Goal: Task Accomplishment & Management: Complete application form

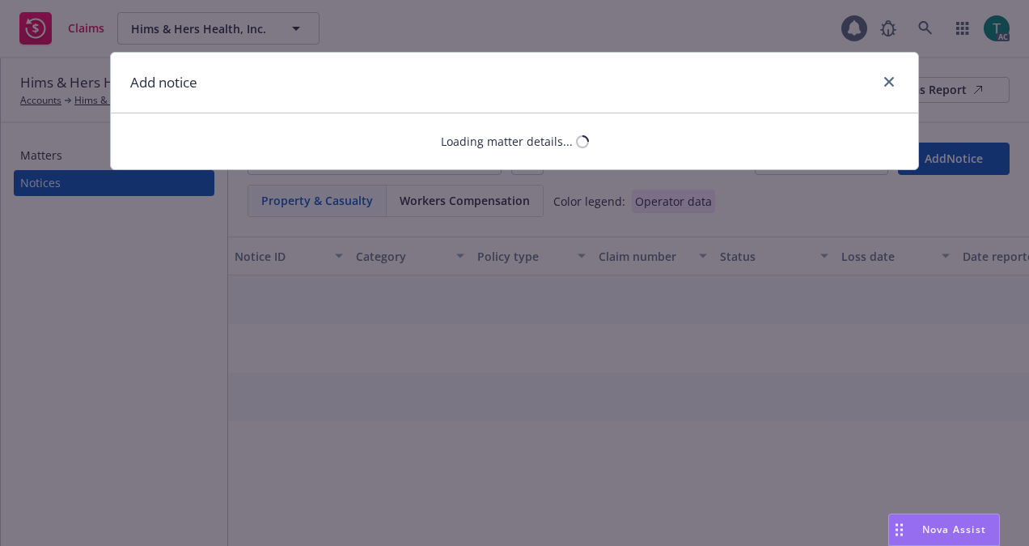
select select "GENERAL_LIABILITY"
select select "open"
select select "CLAIM"
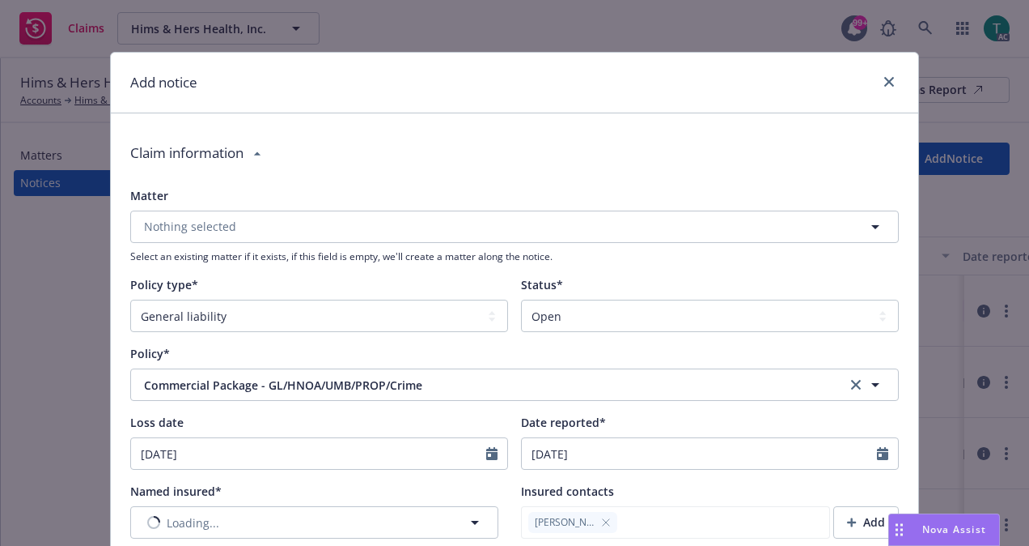
type textarea "x"
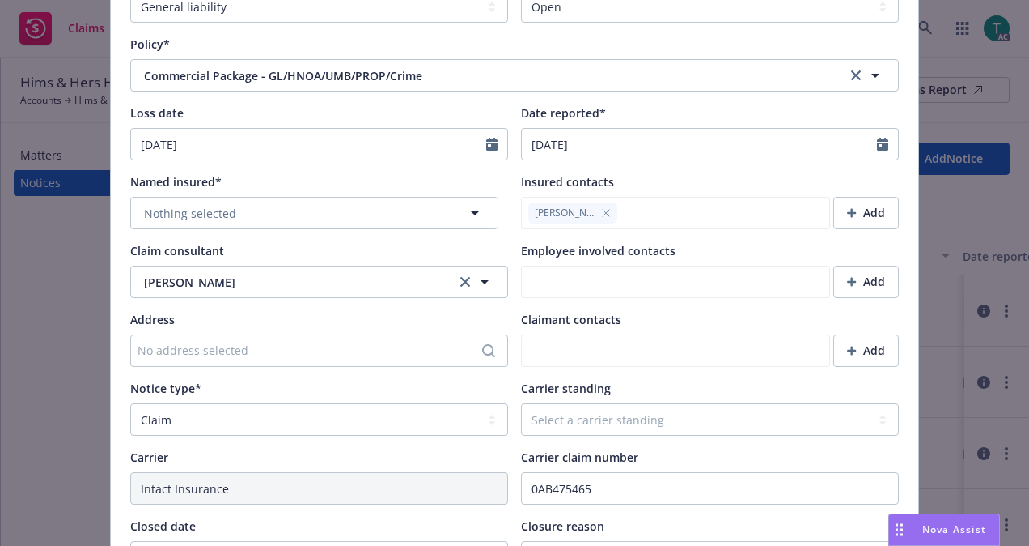
scroll to position [313, 0]
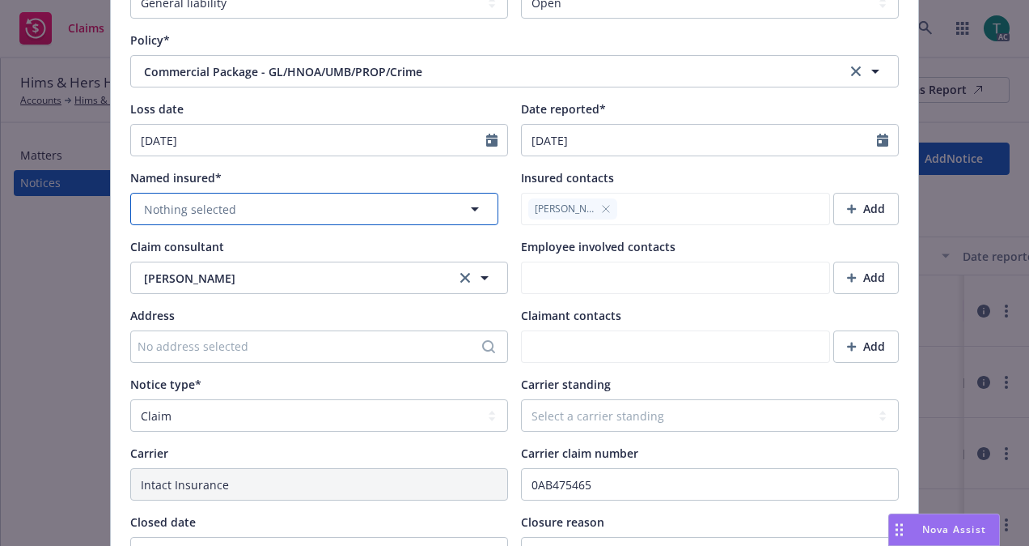
click at [247, 214] on button "Nothing selected" at bounding box center [314, 209] width 368 height 32
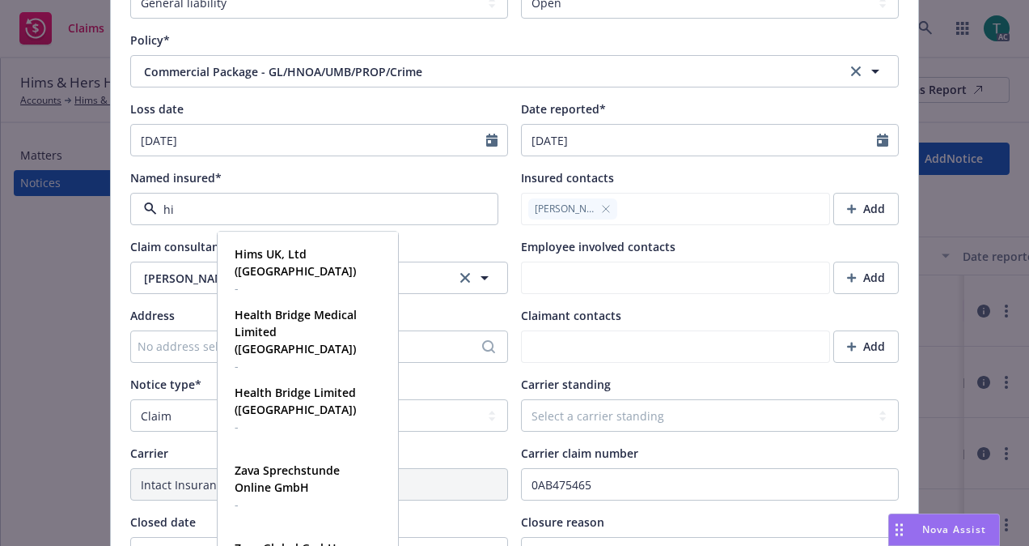
type input "him"
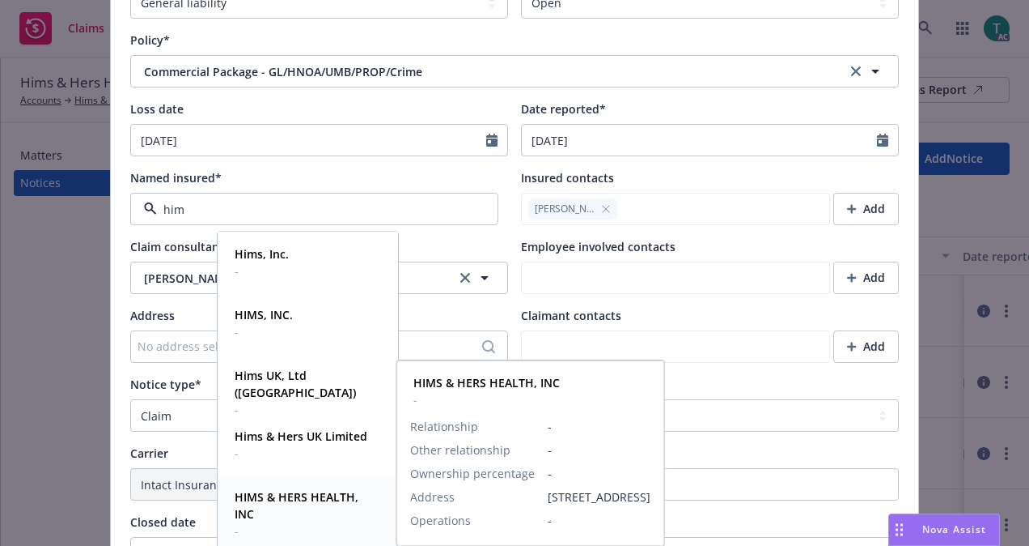
click at [288, 494] on strong "HIMS & HERS HEALTH, INC" at bounding box center [297, 505] width 124 height 32
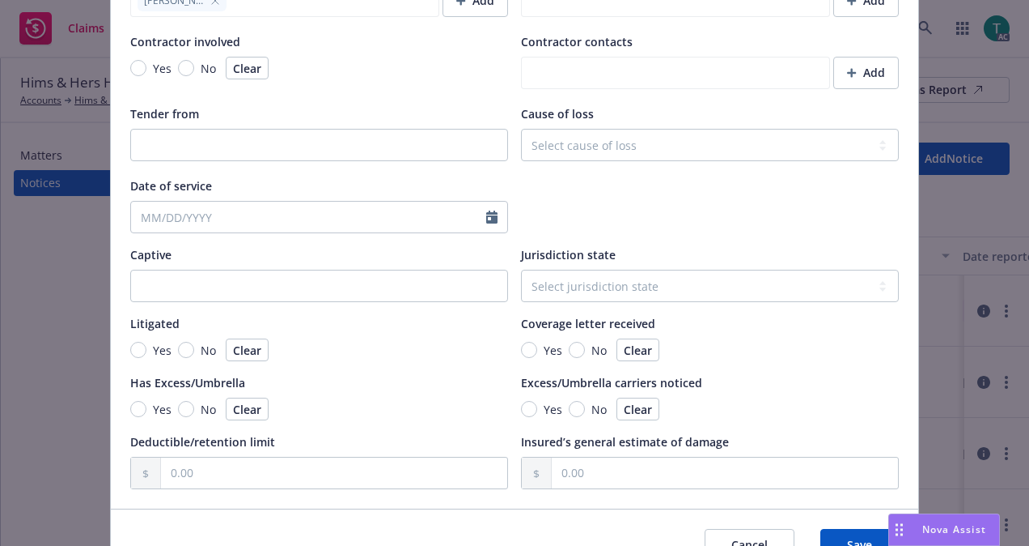
scroll to position [1539, 0]
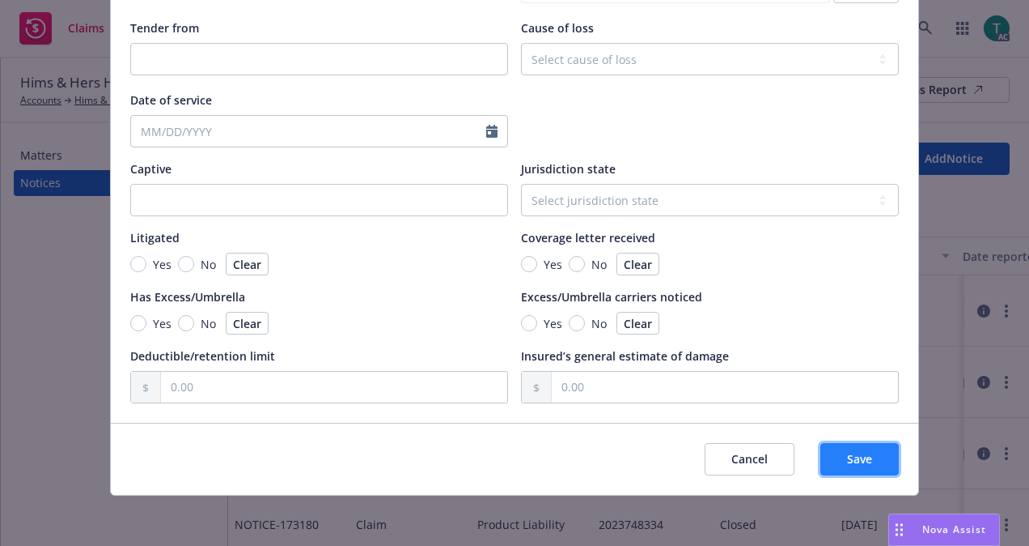
click at [847, 463] on span "Save" at bounding box center [859, 458] width 25 height 15
type textarea "x"
